Goal: Obtain resource: Obtain resource

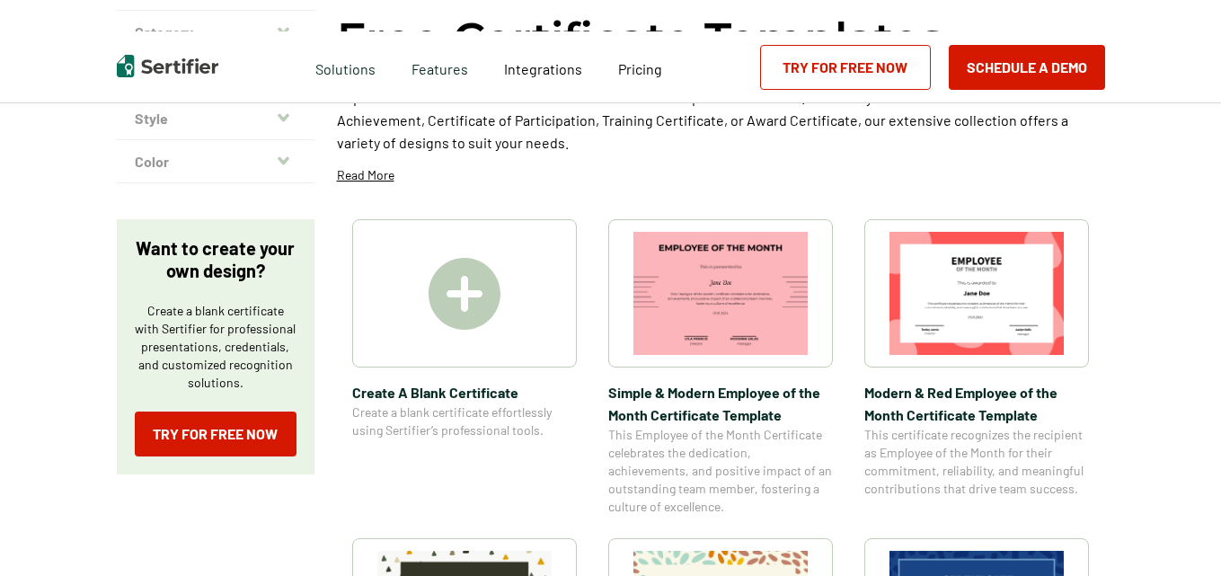
scroll to position [180, 0]
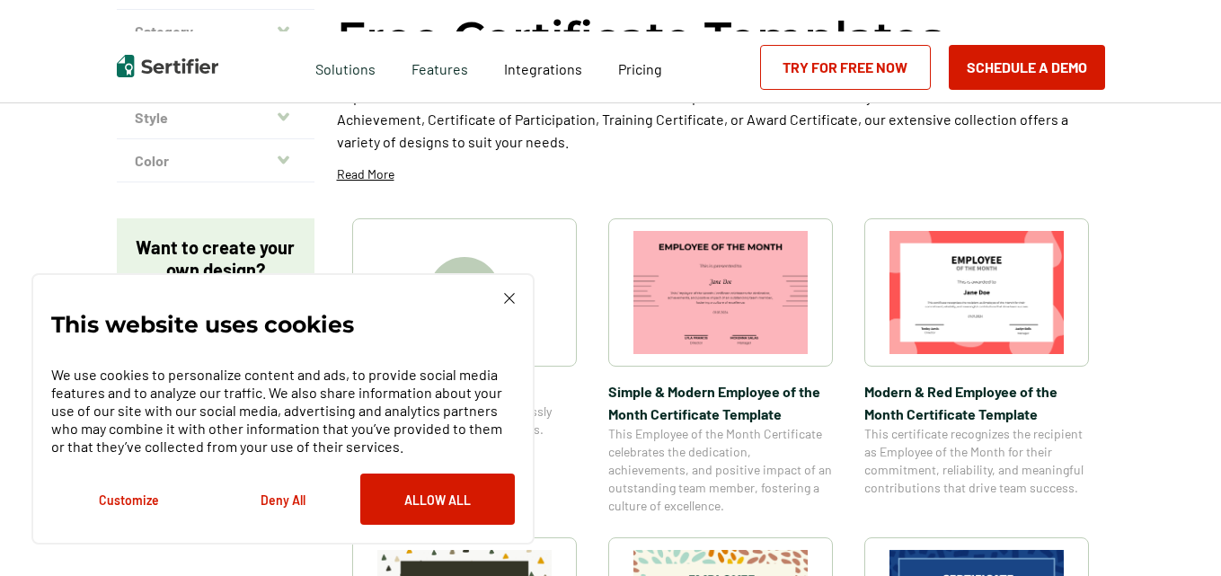
click at [508, 299] on img at bounding box center [509, 298] width 11 height 11
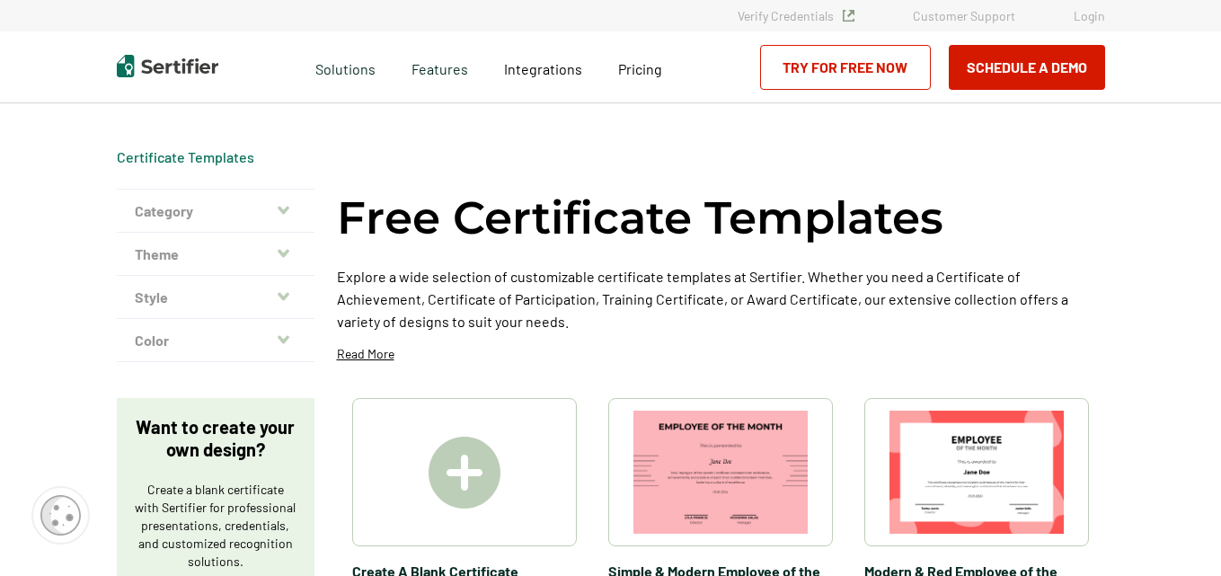
click at [286, 251] on icon "button" at bounding box center [284, 253] width 12 height 14
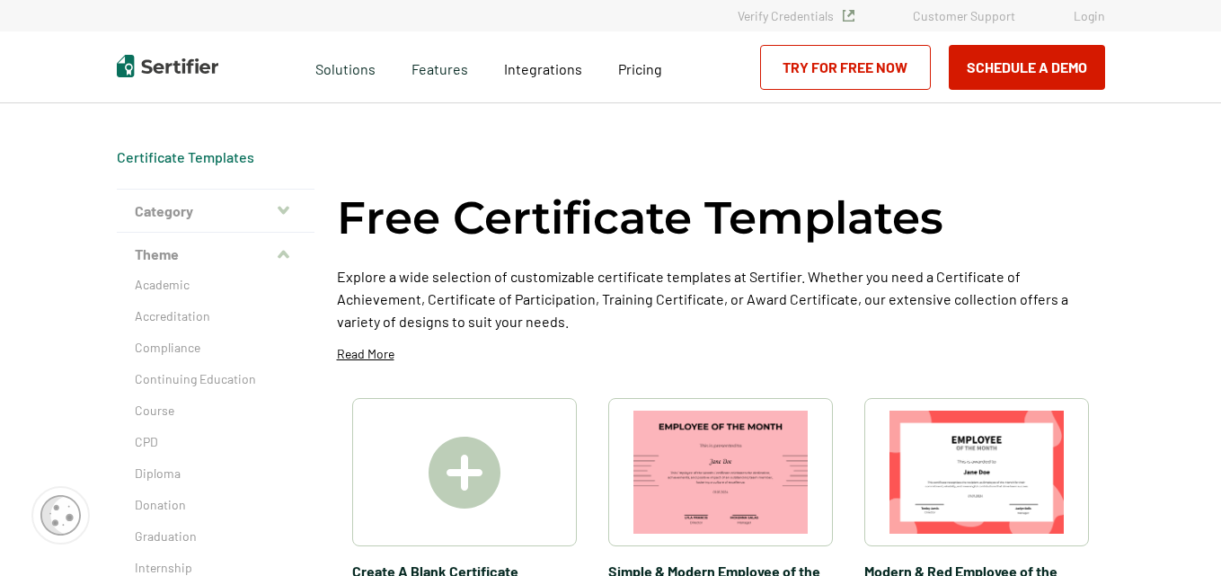
click at [287, 208] on icon "button" at bounding box center [284, 210] width 12 height 8
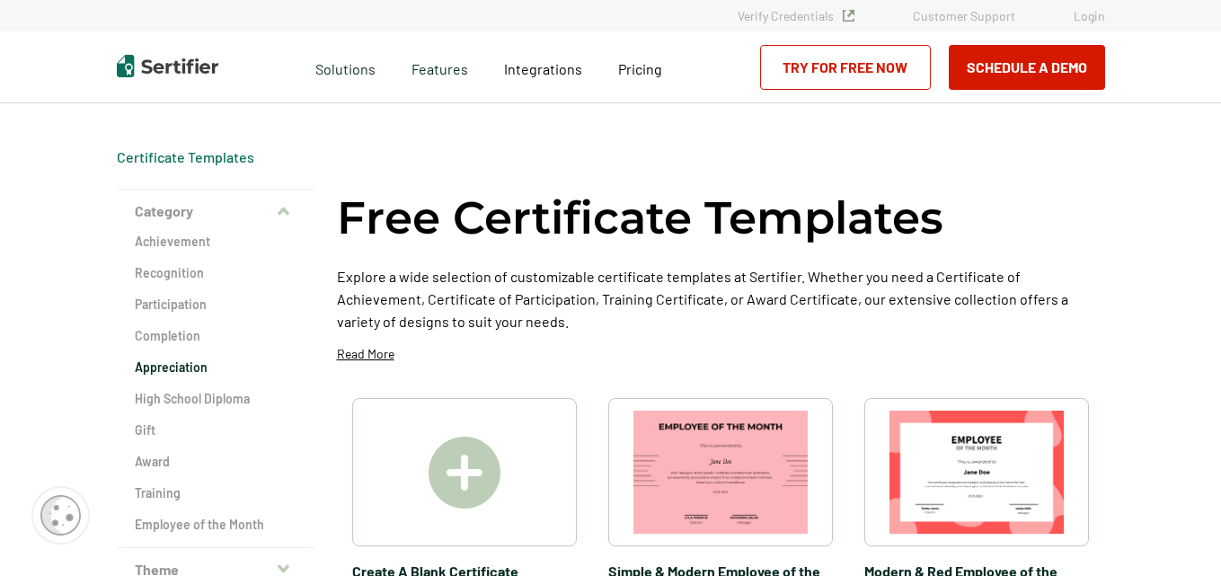
click at [193, 369] on h2 "Appreciation" at bounding box center [216, 367] width 162 height 18
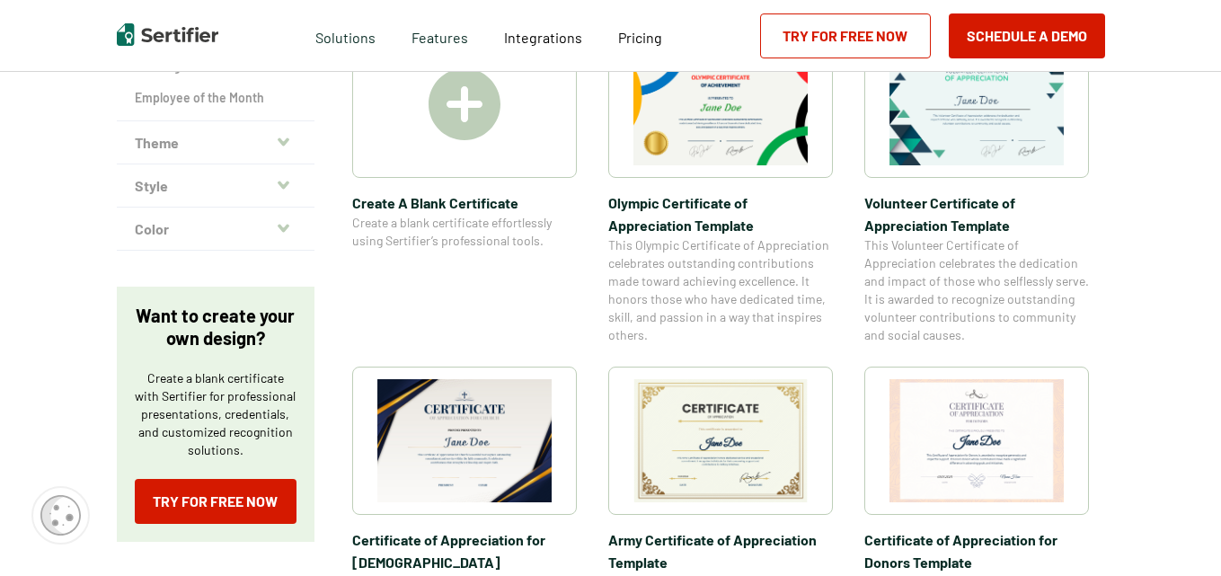
scroll to position [438, 0]
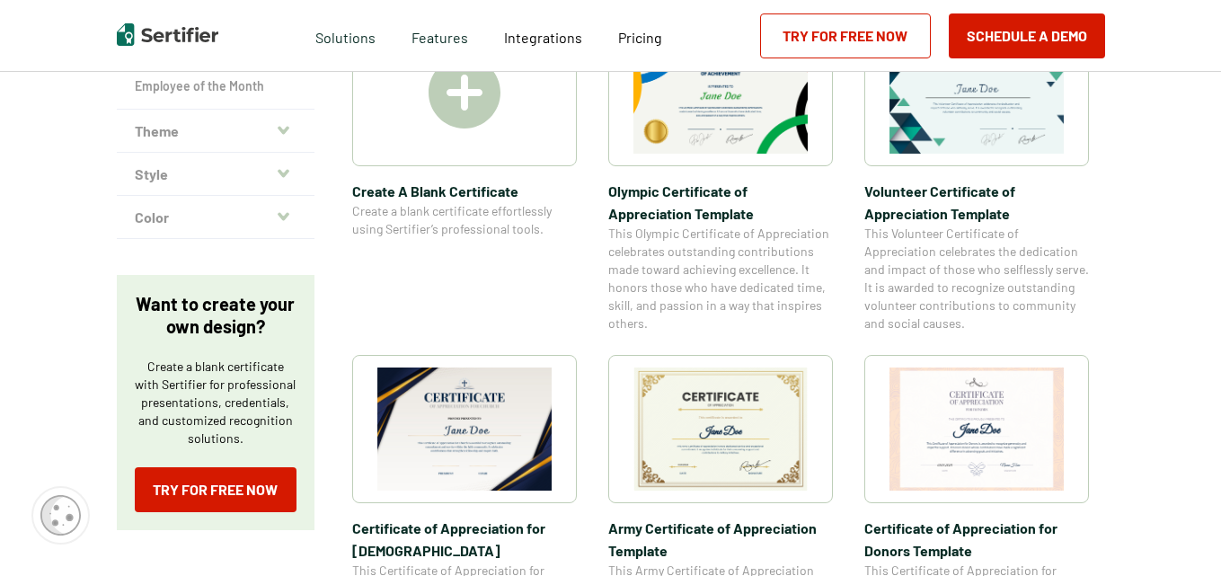
click at [468, 400] on img at bounding box center [464, 428] width 174 height 123
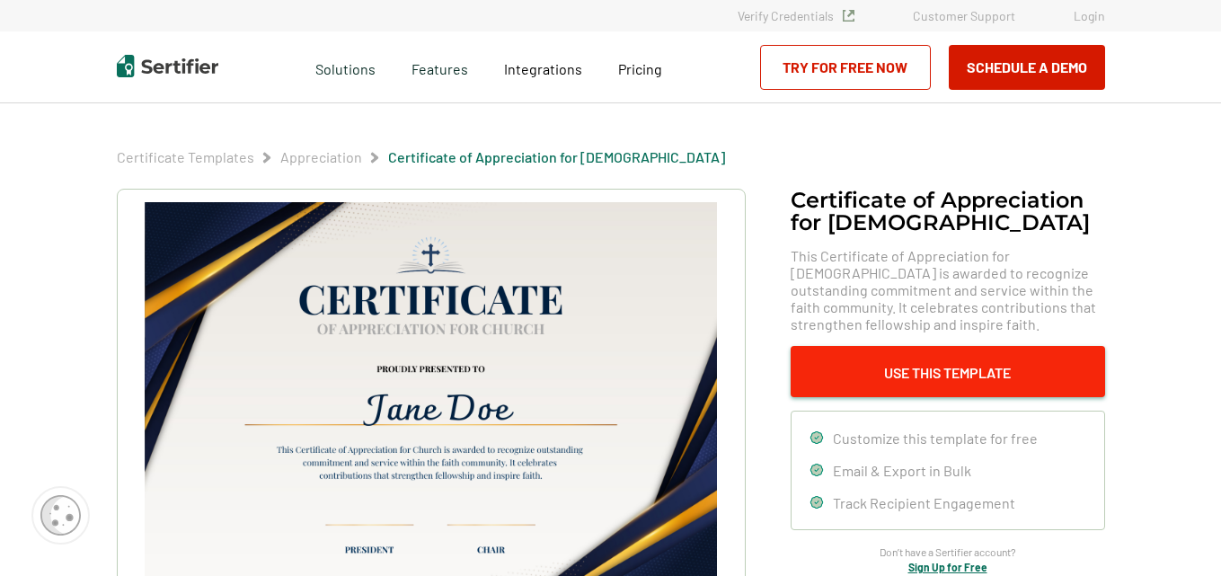
click at [940, 379] on button "Use This Template" at bounding box center [947, 371] width 314 height 51
